Goal: Task Accomplishment & Management: Complete application form

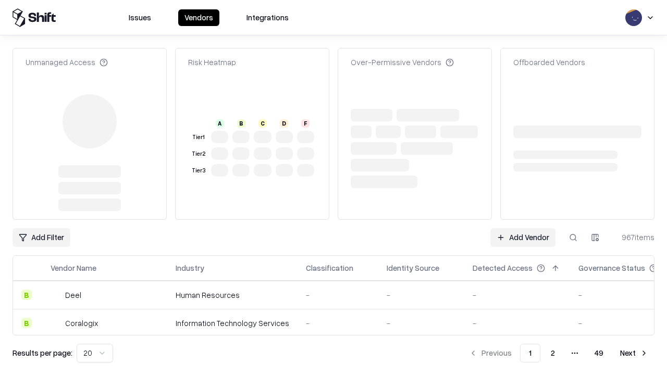
click at [522, 228] on link "Add Vendor" at bounding box center [522, 237] width 65 height 19
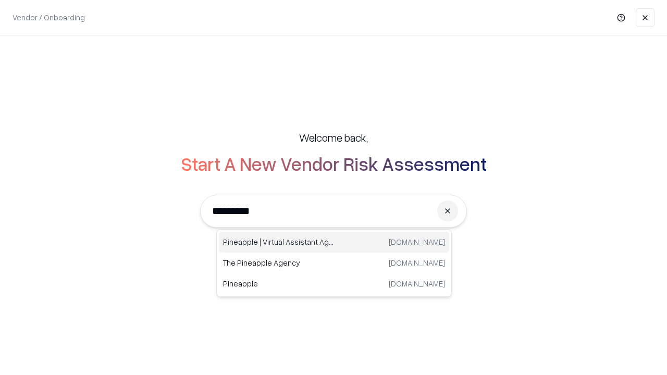
click at [334, 242] on div "Pineapple | Virtual Assistant Agency [DOMAIN_NAME]" at bounding box center [334, 242] width 230 height 21
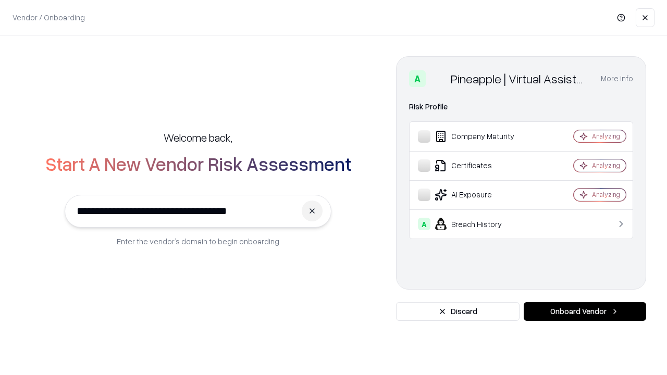
type input "**********"
click at [584, 311] on button "Onboard Vendor" at bounding box center [584, 311] width 122 height 19
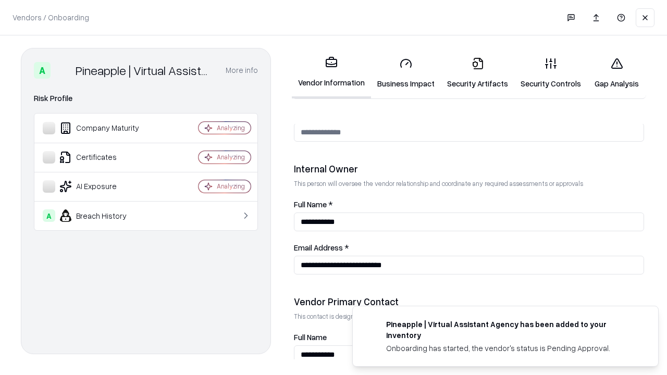
scroll to position [540, 0]
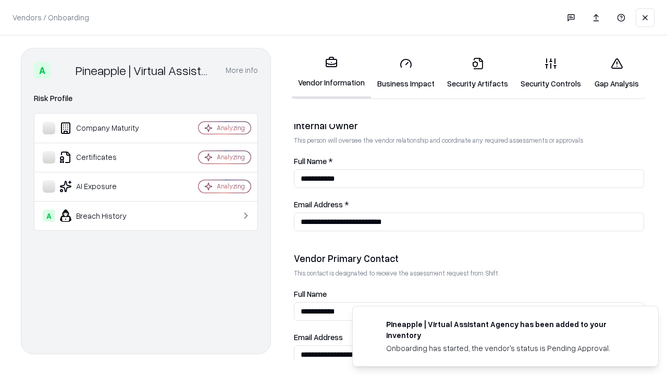
click at [406, 73] on link "Business Impact" at bounding box center [406, 73] width 70 height 48
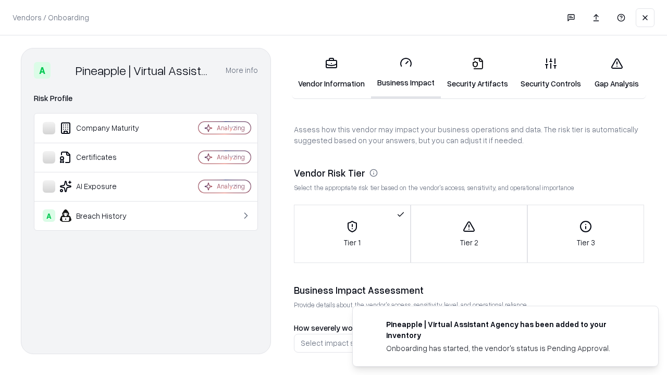
click at [477, 73] on link "Security Artifacts" at bounding box center [477, 73] width 73 height 48
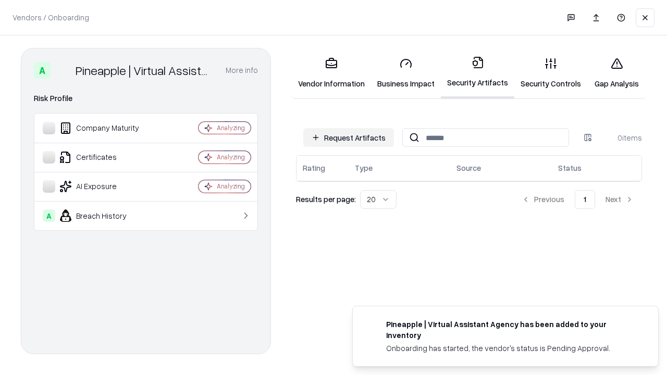
click at [348, 138] on button "Request Artifacts" at bounding box center [348, 137] width 91 height 19
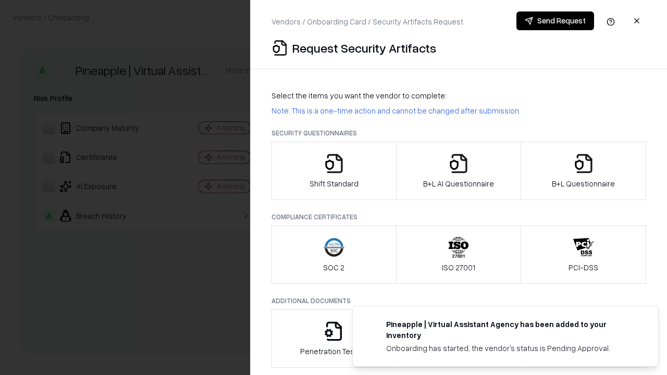
click at [333, 171] on icon "button" at bounding box center [333, 163] width 21 height 21
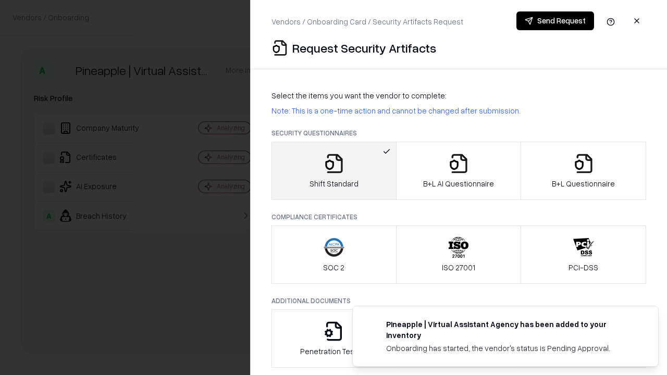
click at [555, 21] on button "Send Request" at bounding box center [555, 20] width 78 height 19
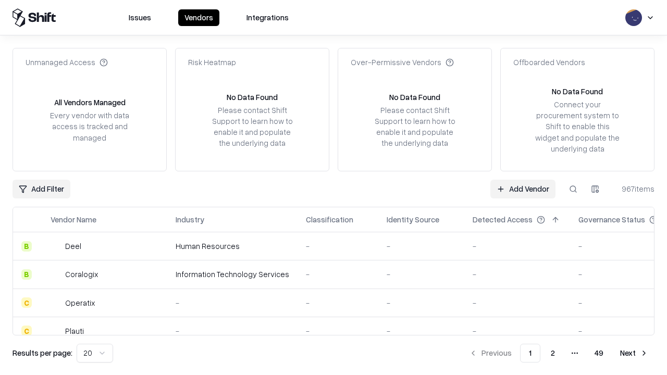
click at [573, 189] on button at bounding box center [573, 189] width 19 height 19
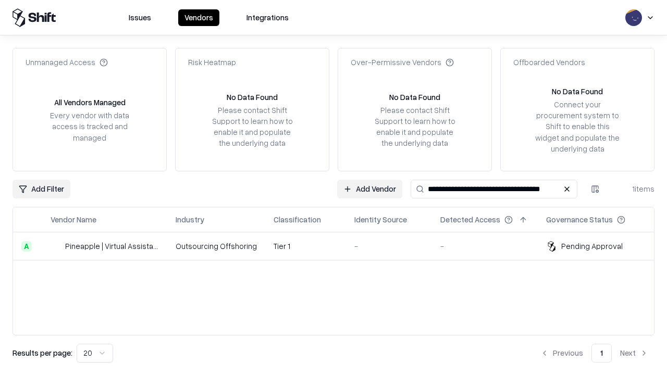
type input "**********"
click at [340, 246] on td "Tier 1" at bounding box center [305, 246] width 81 height 28
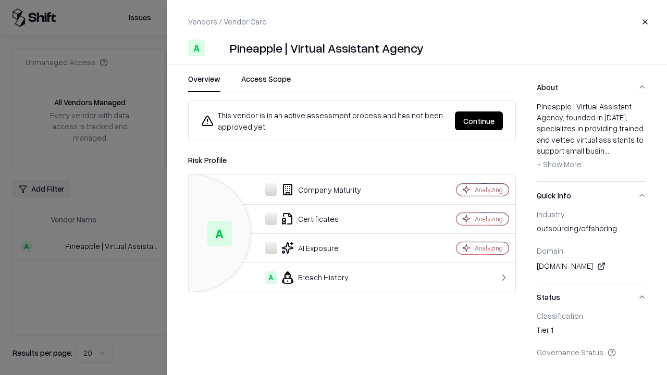
click at [479, 121] on button "Continue" at bounding box center [479, 120] width 48 height 19
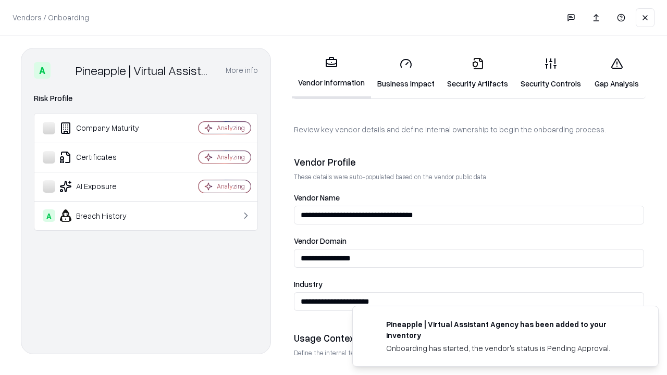
click at [477, 73] on link "Security Artifacts" at bounding box center [477, 73] width 73 height 48
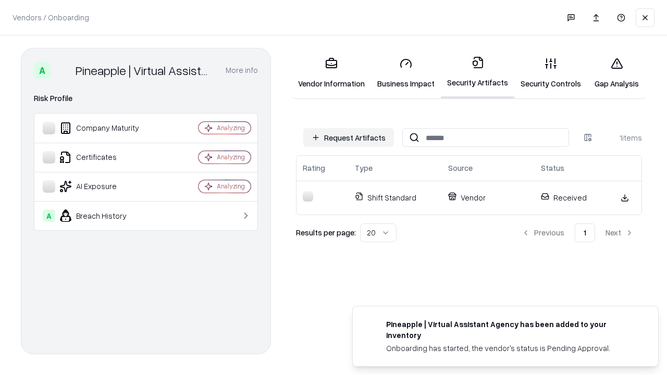
click at [551, 73] on link "Security Controls" at bounding box center [550, 73] width 73 height 48
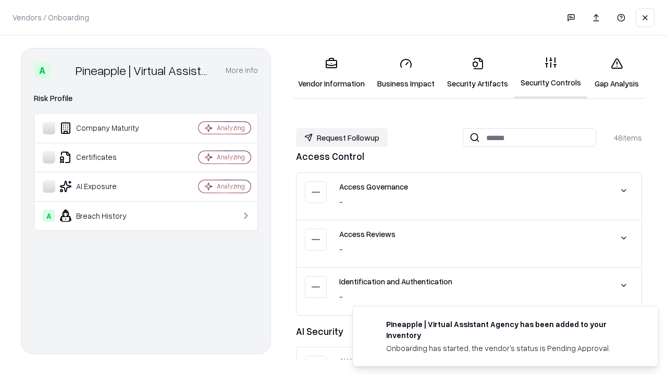
click at [342, 138] on button "Request Followup" at bounding box center [342, 137] width 92 height 19
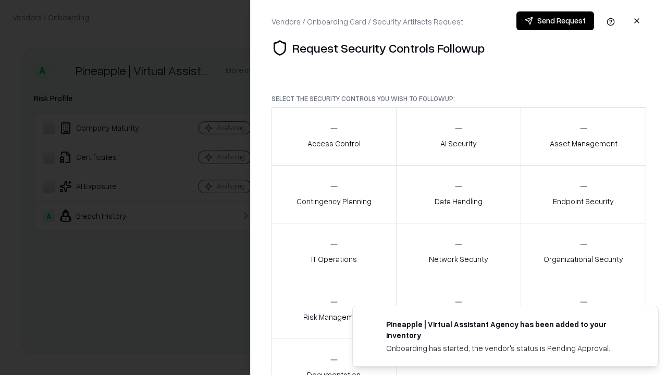
click at [333, 136] on div "Access Control" at bounding box center [333, 136] width 53 height 26
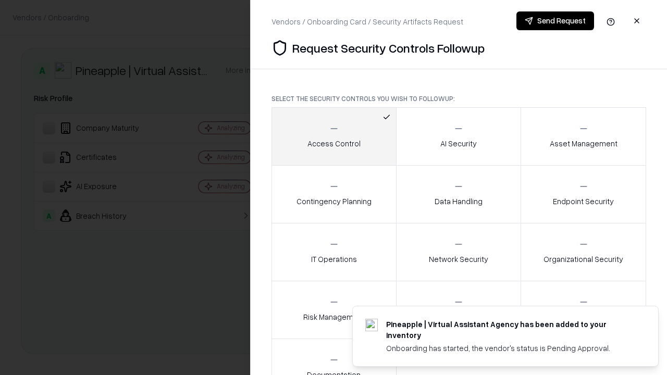
click at [555, 21] on button "Send Request" at bounding box center [555, 20] width 78 height 19
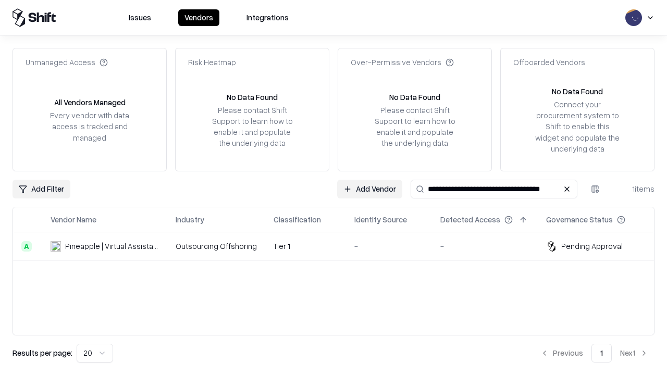
type input "**********"
click at [340, 246] on td "Tier 1" at bounding box center [305, 246] width 81 height 28
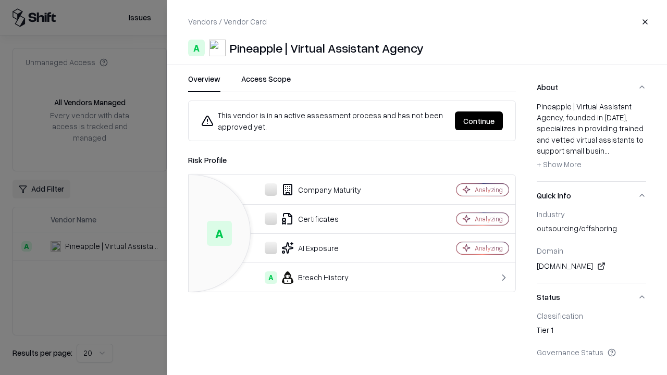
click at [479, 121] on button "Continue" at bounding box center [479, 120] width 48 height 19
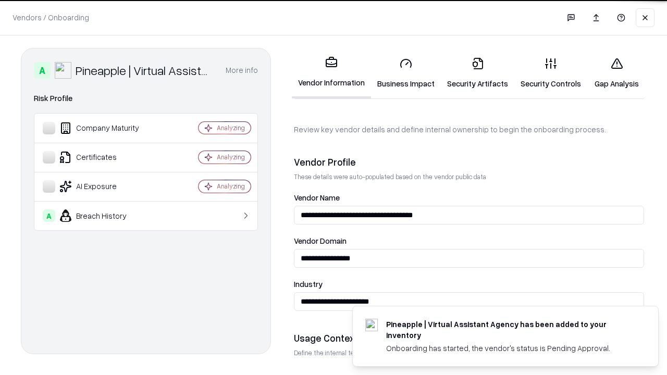
click at [616, 73] on link "Gap Analysis" at bounding box center [616, 73] width 59 height 48
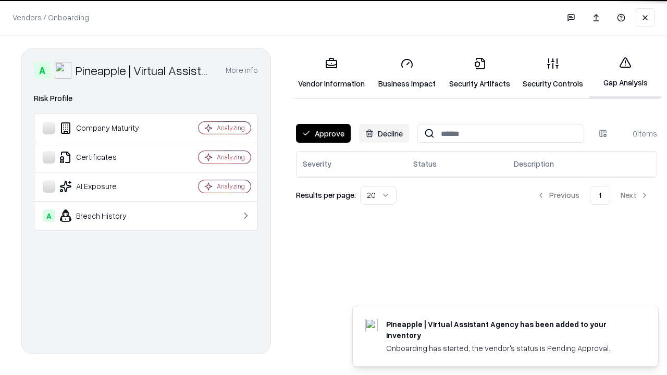
click at [323, 133] on button "Approve" at bounding box center [323, 133] width 55 height 19
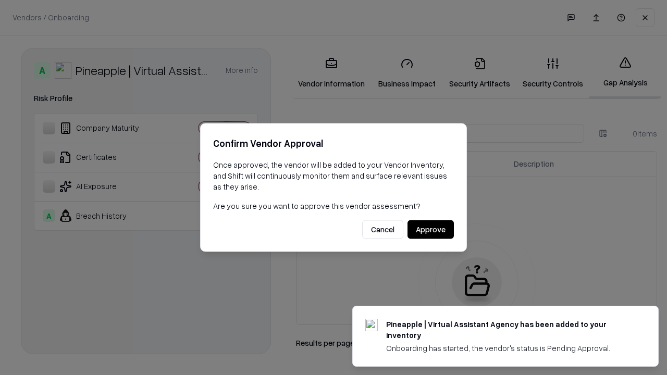
click at [430, 229] on button "Approve" at bounding box center [430, 229] width 46 height 19
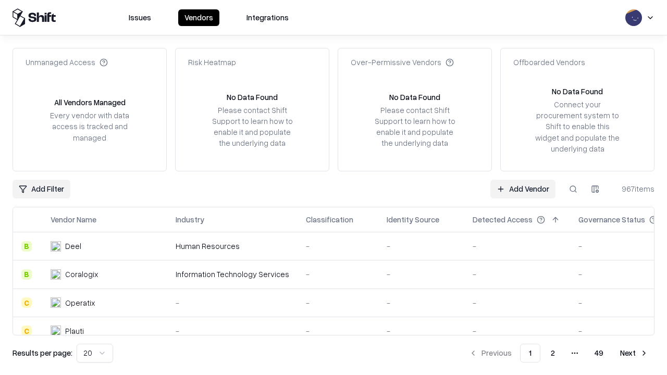
type input "**********"
click at [522, 189] on link "Add Vendor" at bounding box center [522, 189] width 65 height 19
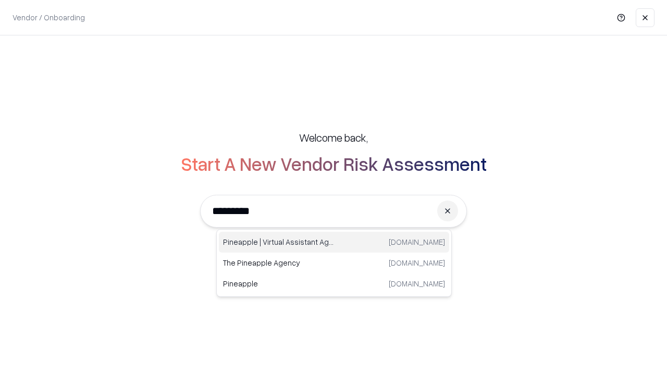
click at [334, 242] on div "Pineapple | Virtual Assistant Agency trypineapple.com" at bounding box center [334, 242] width 230 height 21
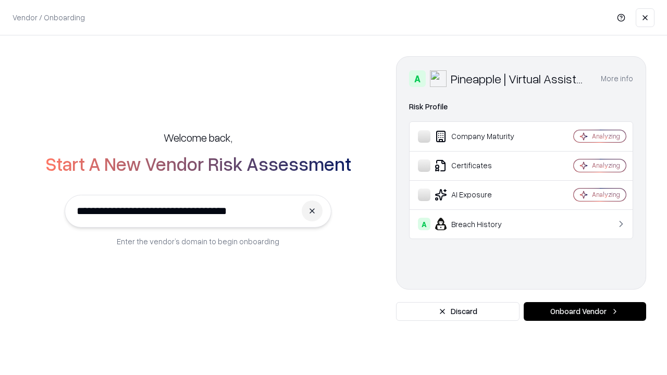
type input "**********"
click at [584, 311] on button "Onboard Vendor" at bounding box center [584, 311] width 122 height 19
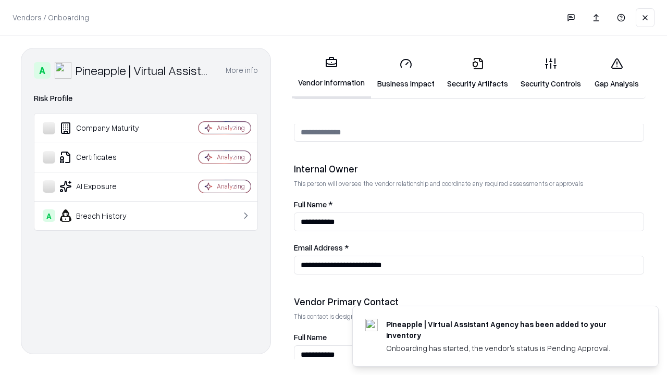
scroll to position [540, 0]
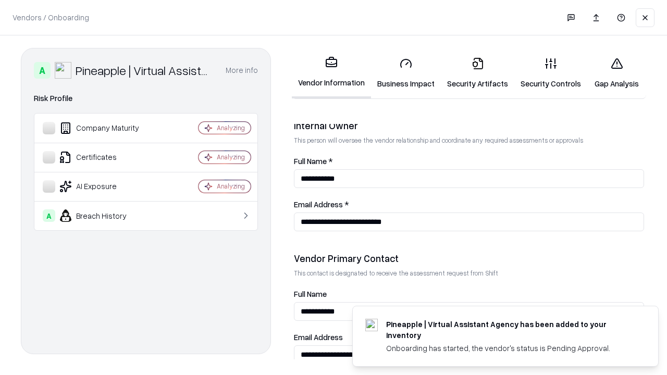
click at [616, 73] on link "Gap Analysis" at bounding box center [616, 73] width 59 height 48
